Goal: Navigation & Orientation: Understand site structure

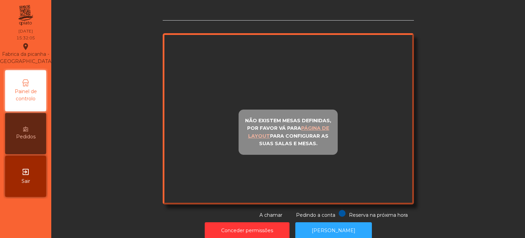
scroll to position [13, 0]
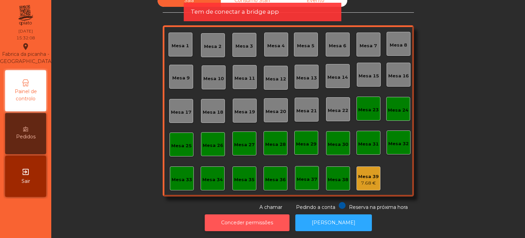
click at [277, 222] on button "Conceder permissões" at bounding box center [247, 222] width 85 height 17
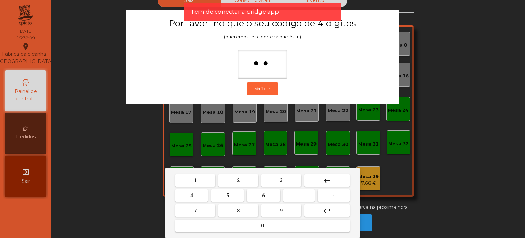
type input "***"
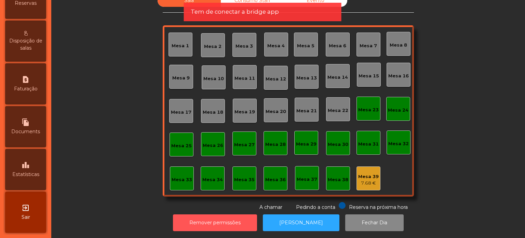
scroll to position [266, 0]
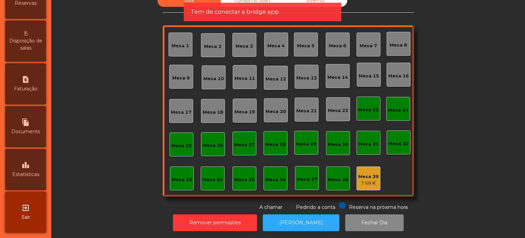
click at [34, 87] on div "request_page Faturação" at bounding box center [25, 83] width 41 height 41
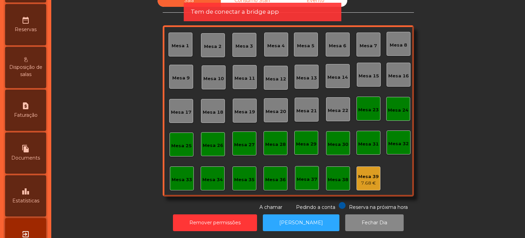
select select "*"
select select "****"
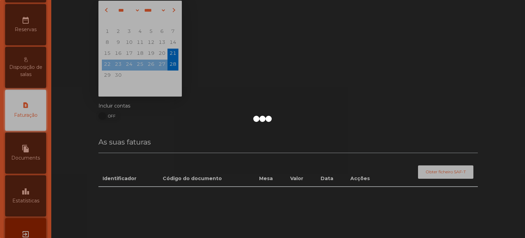
scroll to position [235, 0]
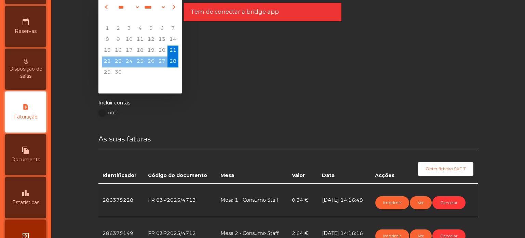
click at [40, 202] on div "leaderboard Estatísticas" at bounding box center [25, 197] width 41 height 41
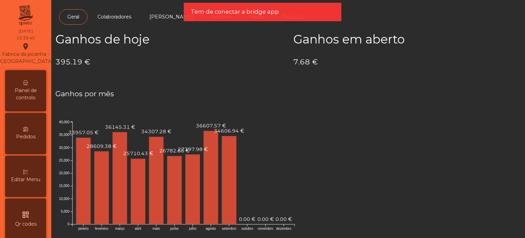
click at [31, 89] on div "Painel de controlo" at bounding box center [25, 90] width 41 height 41
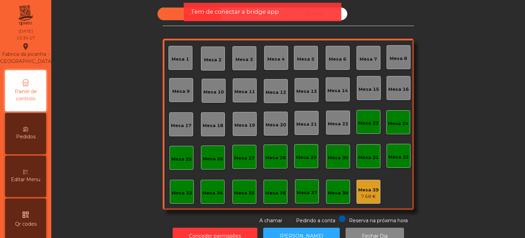
click at [235, 12] on span "Tem de conectar a bridge app" at bounding box center [235, 12] width 88 height 9
click at [262, 15] on span "Tem de conectar a bridge app" at bounding box center [235, 12] width 88 height 9
